Goal: Task Accomplishment & Management: Manage account settings

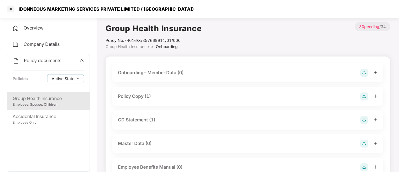
scroll to position [128, 0]
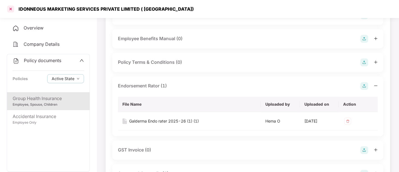
click at [11, 12] on div at bounding box center [10, 8] width 9 height 9
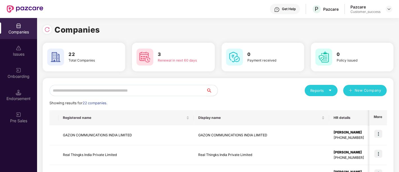
scroll to position [0, 0]
click at [123, 93] on input "text" at bounding box center [127, 90] width 157 height 11
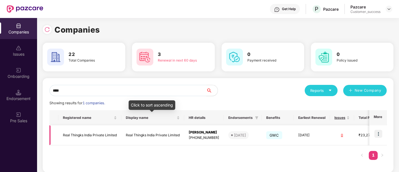
type input "****"
click at [123, 130] on td "Real Thingks India Private Limited" at bounding box center [152, 135] width 63 height 20
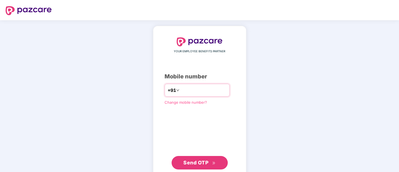
type input "**********"
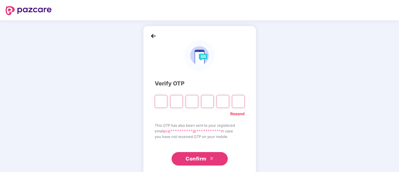
type input "*"
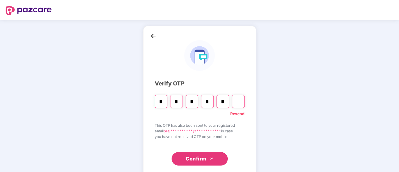
type input "*"
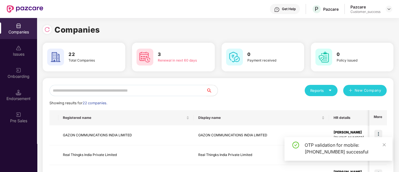
click at [117, 91] on input "text" at bounding box center [127, 90] width 157 height 11
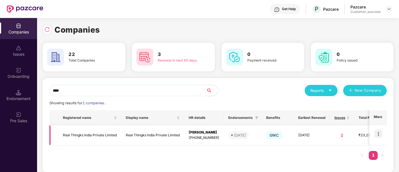
type input "****"
click at [109, 132] on td "Real Thingks India Private Limited" at bounding box center [89, 135] width 63 height 20
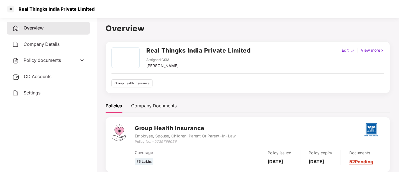
click at [41, 60] on span "Policy documents" at bounding box center [42, 60] width 37 height 6
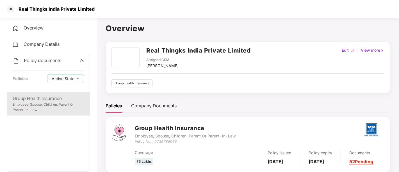
click at [44, 96] on div "Group Health Insurance" at bounding box center [48, 98] width 71 height 7
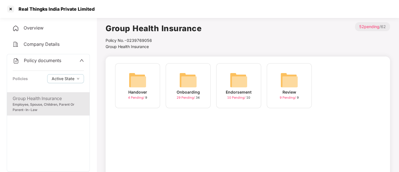
click at [238, 78] on img at bounding box center [239, 80] width 18 height 18
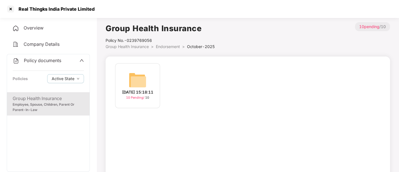
click at [144, 78] on img at bounding box center [138, 80] width 18 height 18
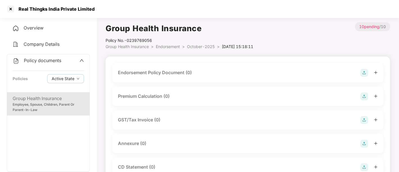
click at [54, 101] on div "Group Health Insurance" at bounding box center [48, 98] width 71 height 7
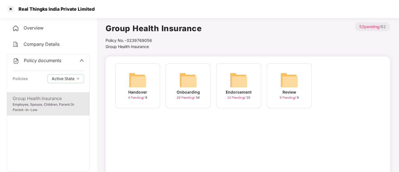
click at [196, 83] on img at bounding box center [188, 80] width 18 height 18
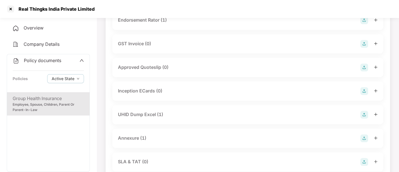
scroll to position [173, 0]
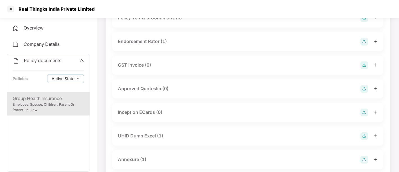
click at [50, 59] on span "Policy documents" at bounding box center [42, 61] width 37 height 6
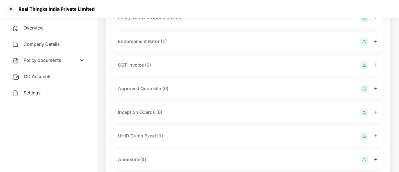
click at [46, 62] on span "Policy documents" at bounding box center [42, 60] width 37 height 6
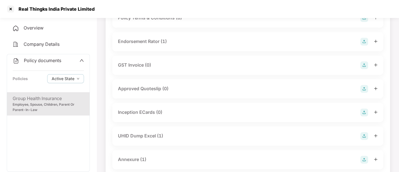
click at [39, 102] on div "Employee, Spouse, Children, Parent Or Parent-In-Law" at bounding box center [48, 107] width 71 height 11
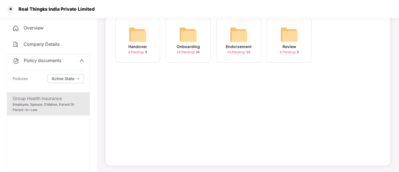
click at [247, 29] on img at bounding box center [239, 35] width 18 height 18
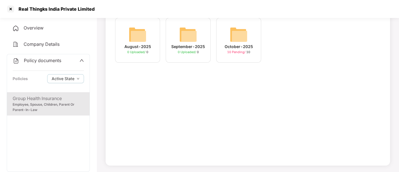
click at [202, 31] on div "September-2025 0 Uploaded / 0" at bounding box center [188, 40] width 45 height 45
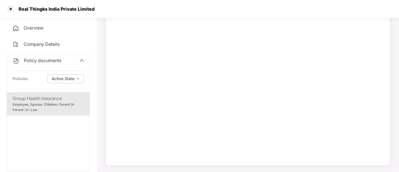
scroll to position [0, 0]
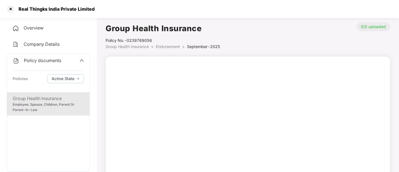
click at [163, 48] on span "Endorsement" at bounding box center [168, 46] width 24 height 5
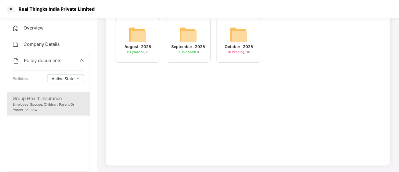
click at [237, 34] on img at bounding box center [239, 35] width 18 height 18
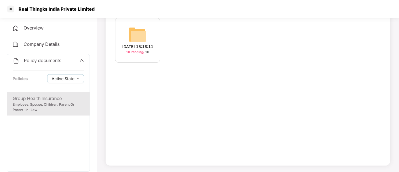
click at [145, 46] on div "09-Oct-2025 15:18:11" at bounding box center [137, 47] width 31 height 6
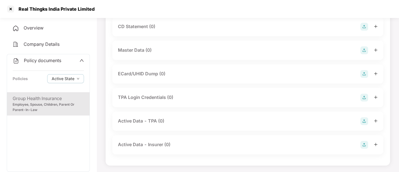
scroll to position [0, 0]
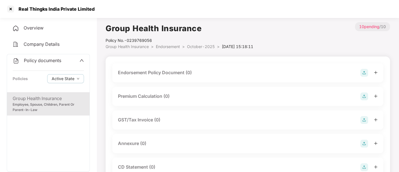
click at [198, 46] on span "October-2025" at bounding box center [201, 46] width 28 height 5
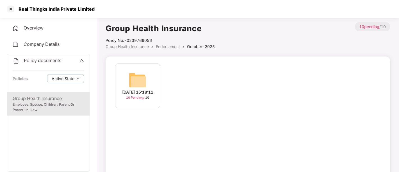
scroll to position [46, 0]
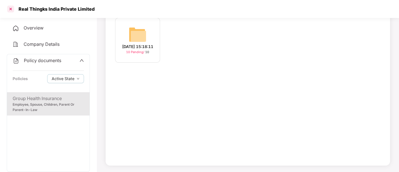
click at [9, 9] on div at bounding box center [10, 8] width 9 height 9
